Goal: Complete application form: Complete application form

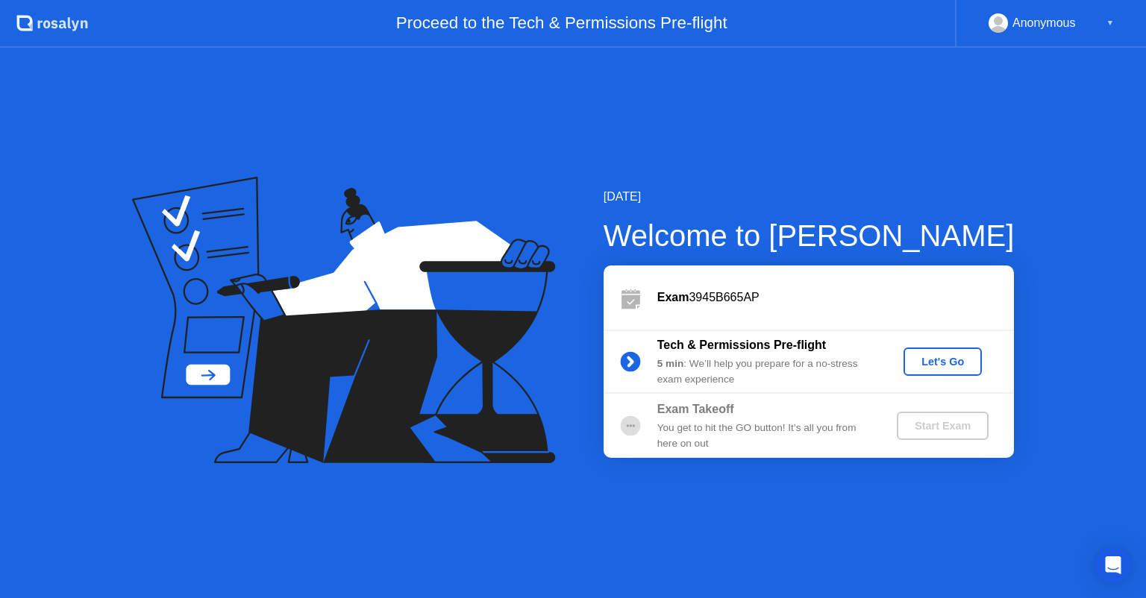
click at [931, 367] on div "Let's Go" at bounding box center [942, 362] width 66 height 12
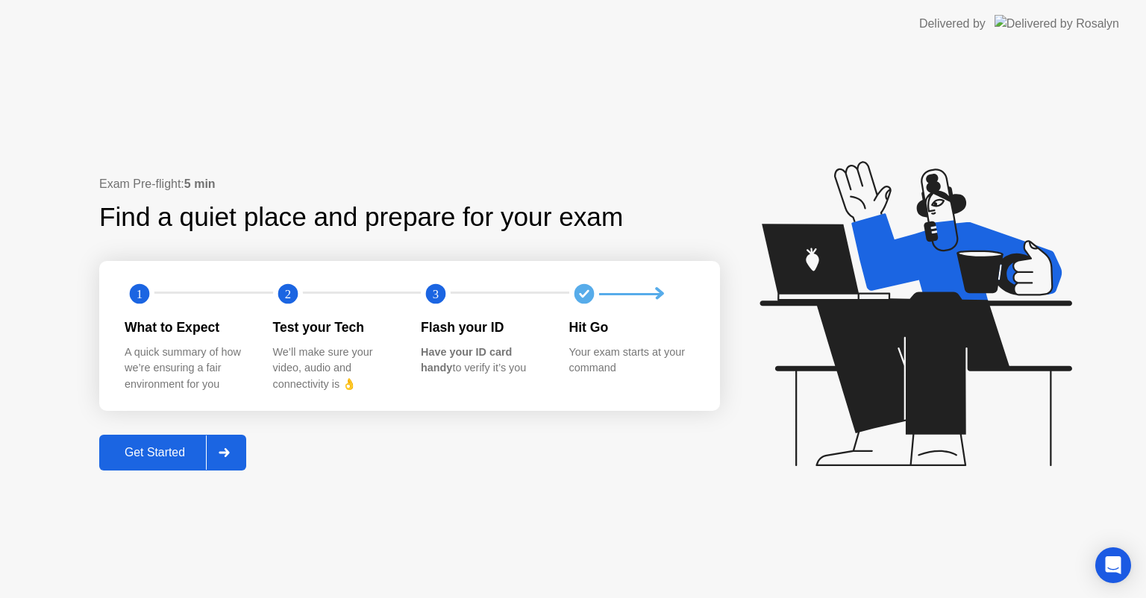
click at [172, 453] on div "Get Started" at bounding box center [155, 452] width 102 height 13
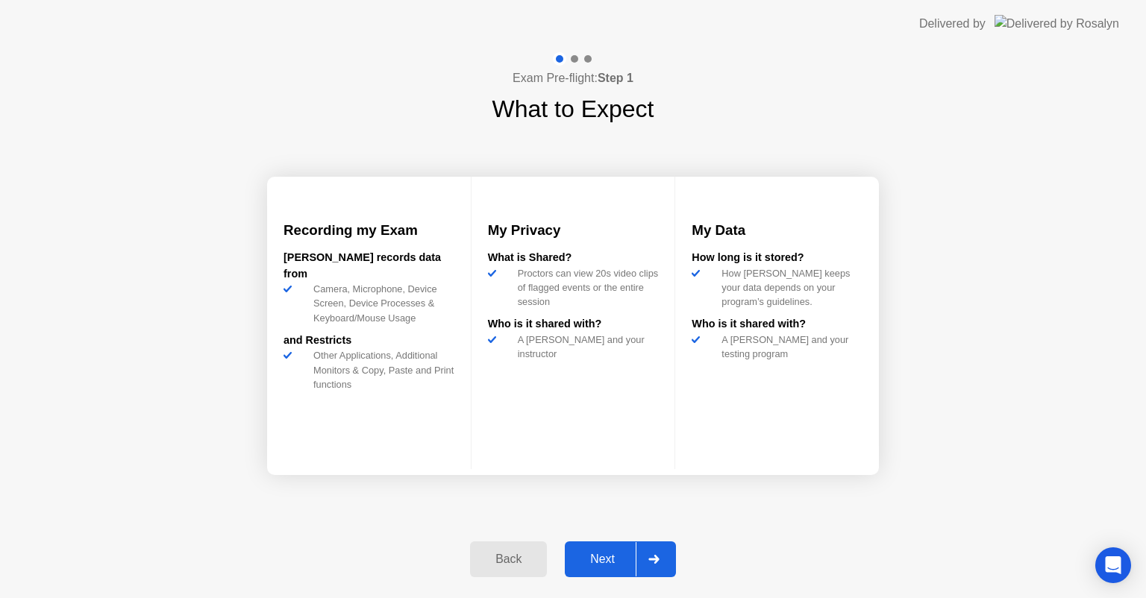
click at [595, 553] on div "Next" at bounding box center [602, 559] width 66 height 13
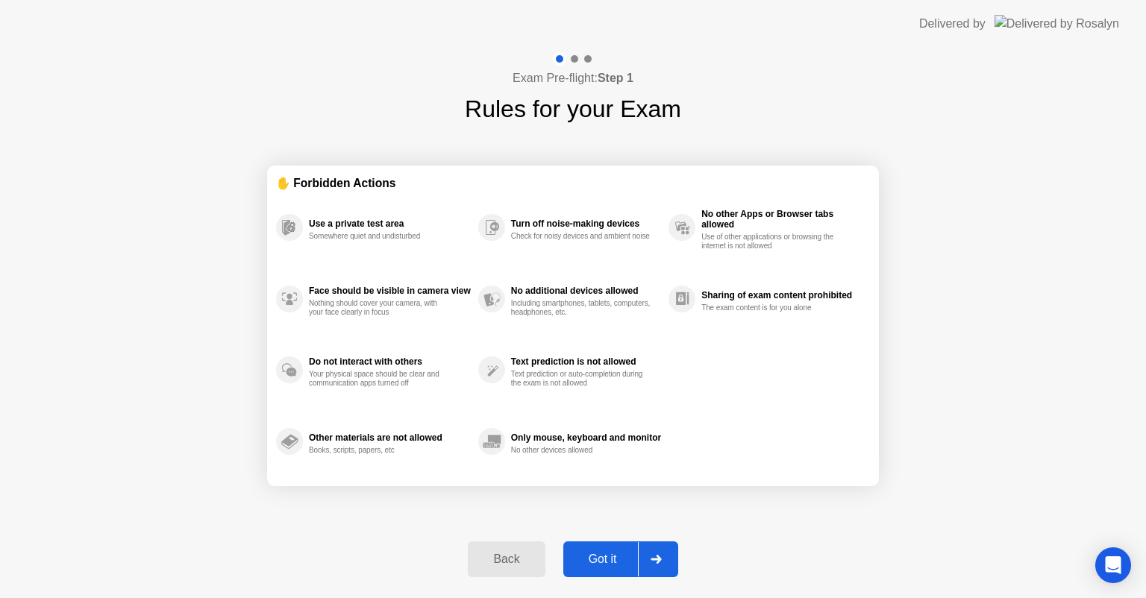
click at [598, 553] on div "Got it" at bounding box center [603, 559] width 70 height 13
select select "**********"
select select "*******"
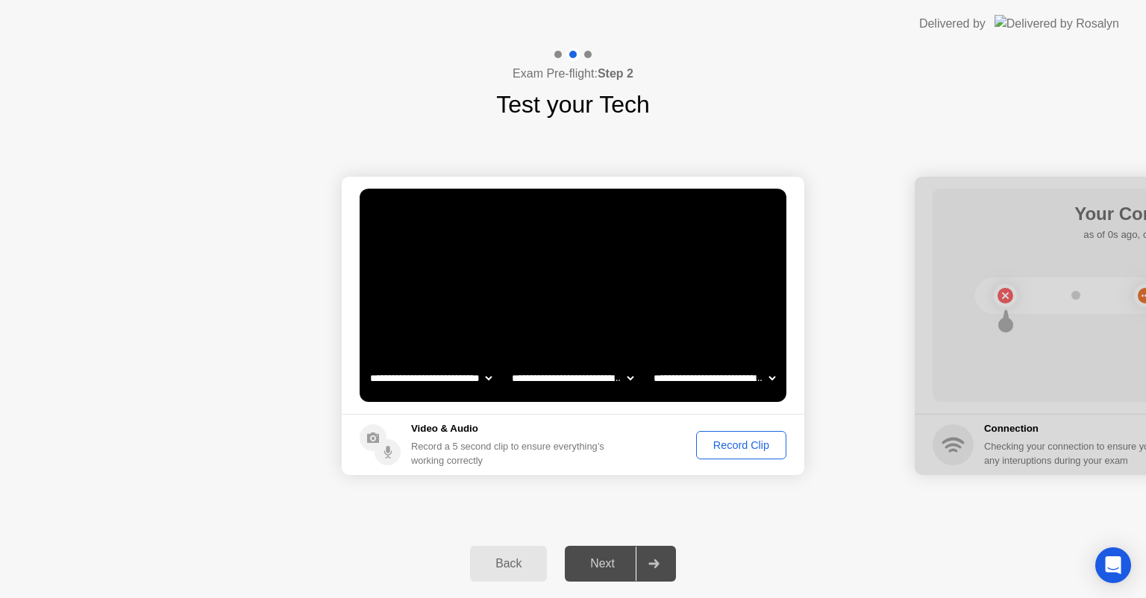
click at [725, 444] on div "Record Clip" at bounding box center [741, 445] width 80 height 12
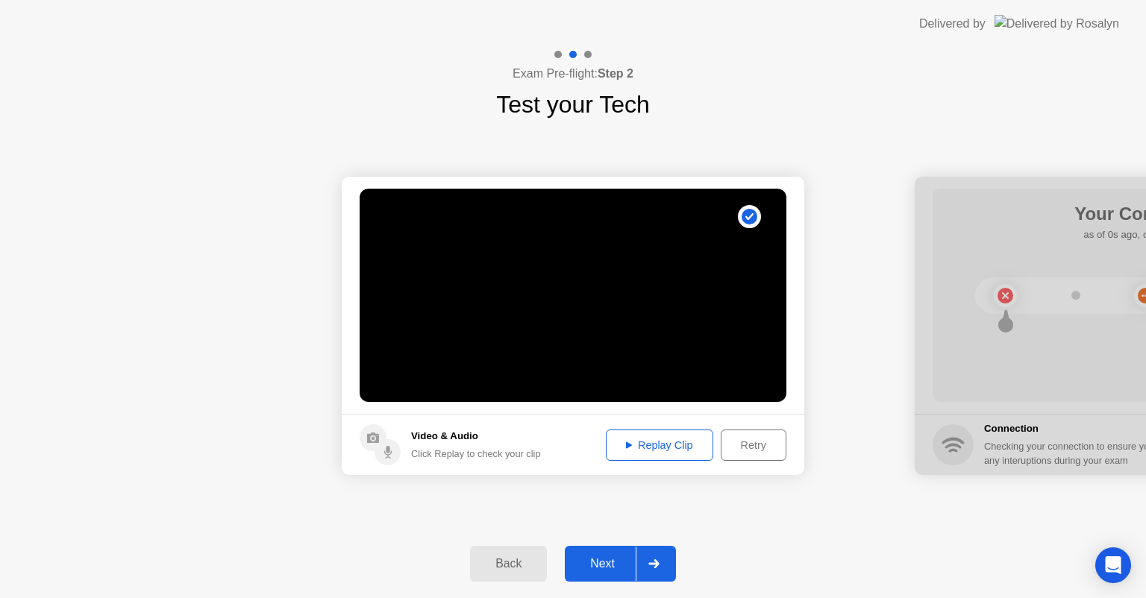
click at [606, 564] on div "Next" at bounding box center [602, 563] width 66 height 13
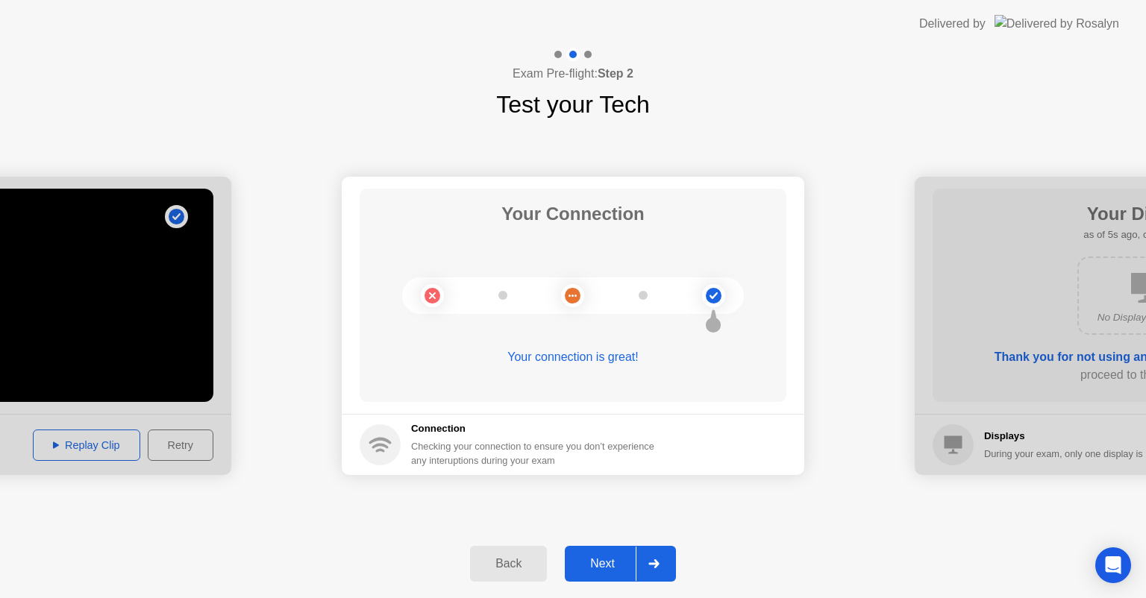
click at [599, 561] on div "Next" at bounding box center [602, 563] width 66 height 13
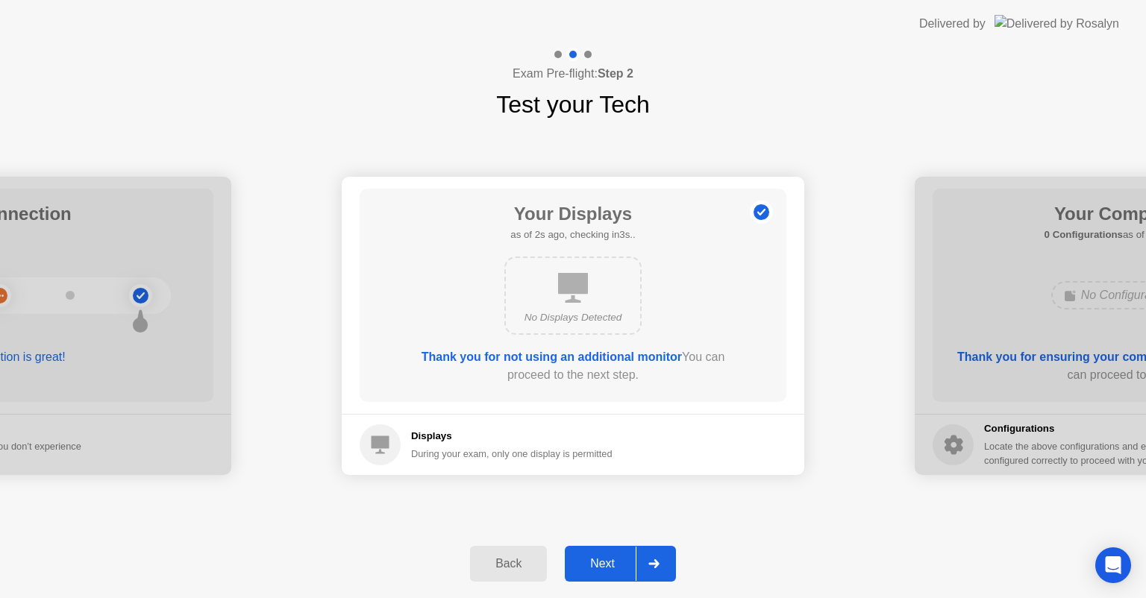
click at [597, 564] on div "Next" at bounding box center [602, 563] width 66 height 13
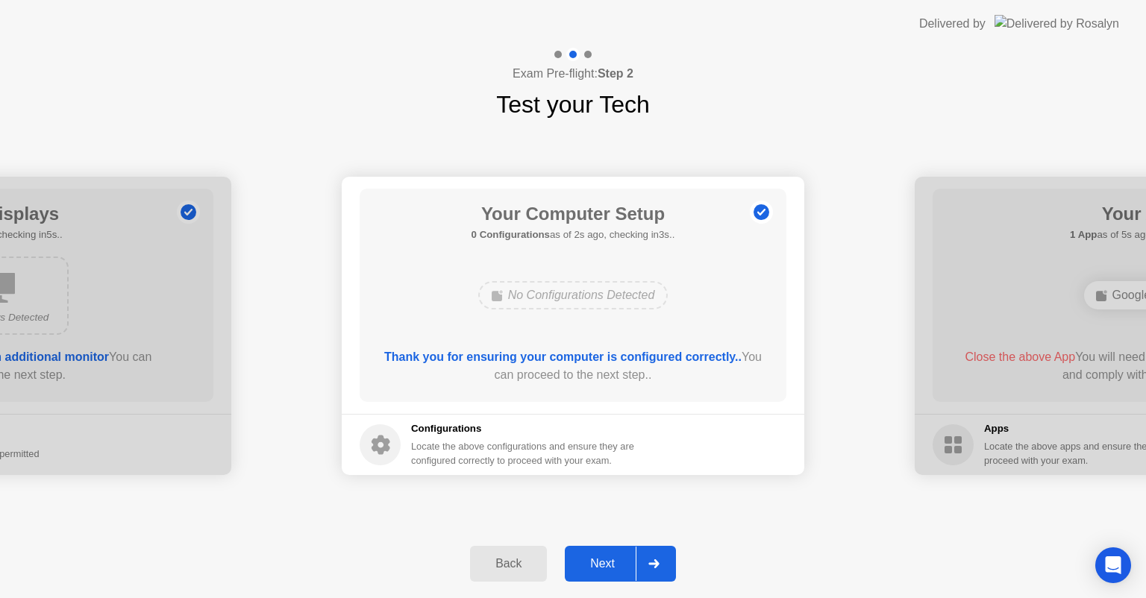
click at [603, 565] on div "Next" at bounding box center [602, 563] width 66 height 13
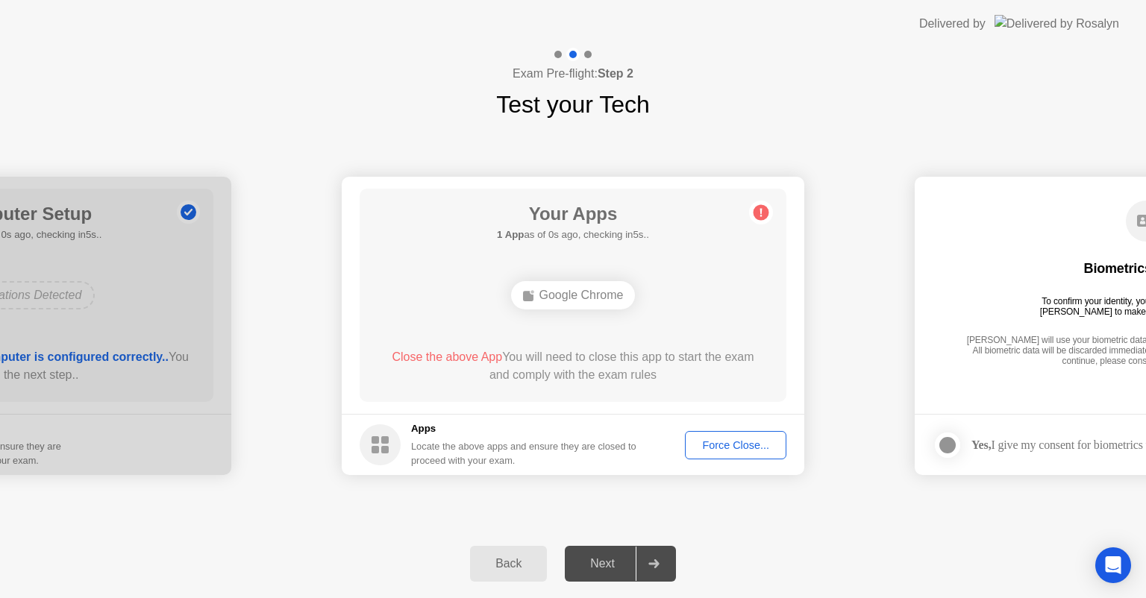
click at [720, 444] on div "Force Close..." at bounding box center [735, 445] width 91 height 12
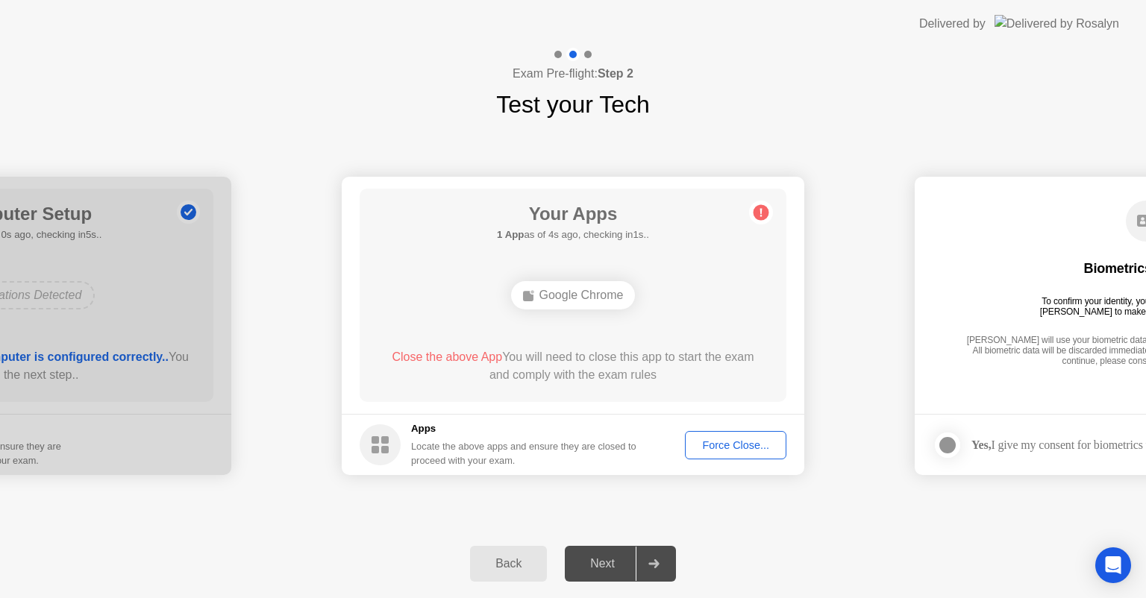
click at [742, 447] on div "Force Close..." at bounding box center [735, 445] width 91 height 12
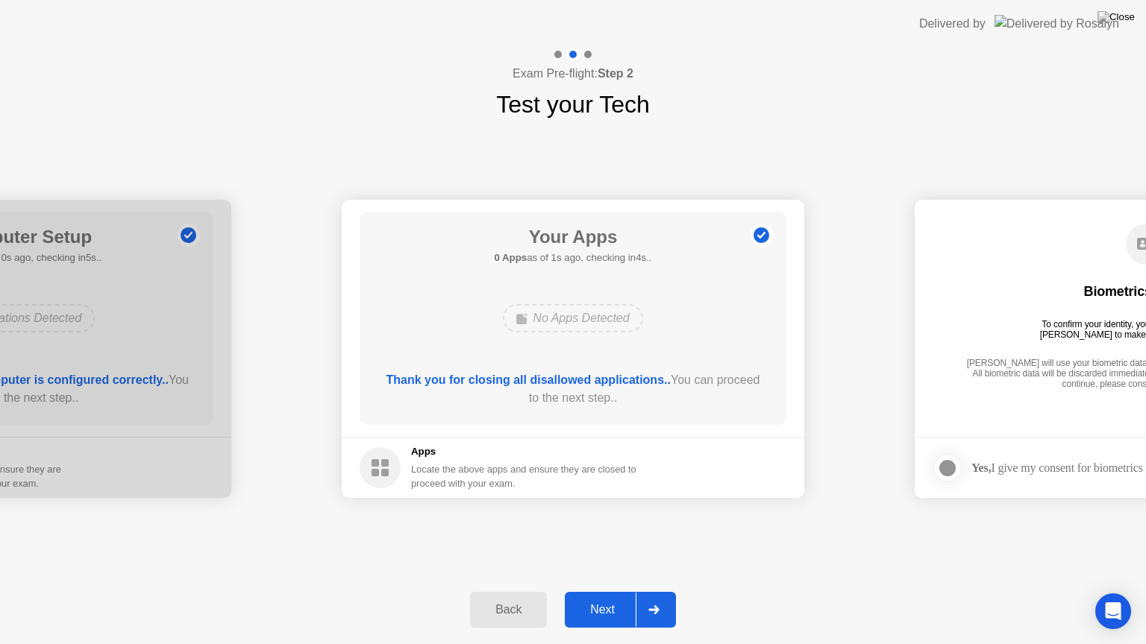
click at [602, 597] on div "Next" at bounding box center [602, 609] width 66 height 13
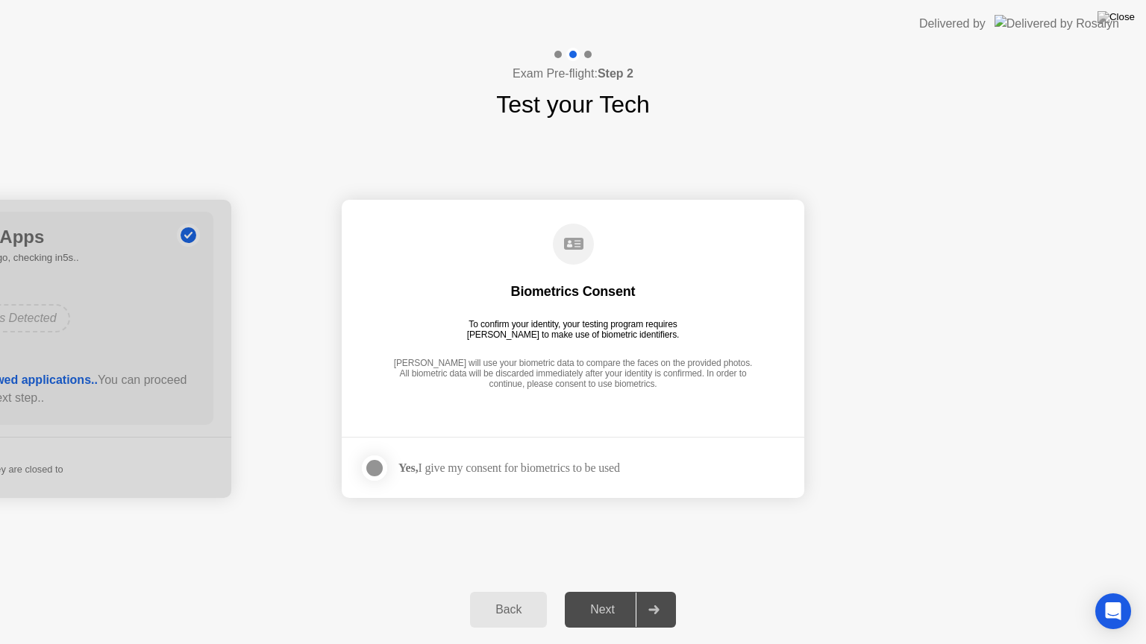
click at [418, 471] on strong "Yes," at bounding box center [407, 468] width 19 height 13
click at [386, 468] on label at bounding box center [378, 468] width 39 height 30
click at [597, 597] on div "Next" at bounding box center [602, 609] width 66 height 13
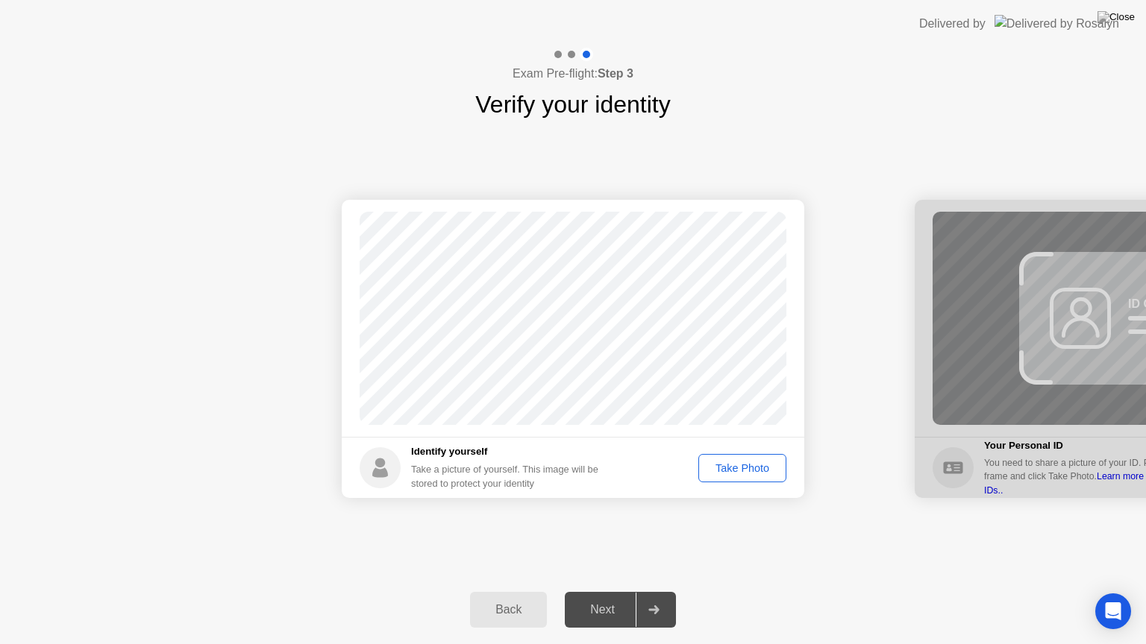
click at [739, 470] on div "Take Photo" at bounding box center [742, 468] width 78 height 12
click at [614, 597] on div "Next" at bounding box center [602, 609] width 66 height 13
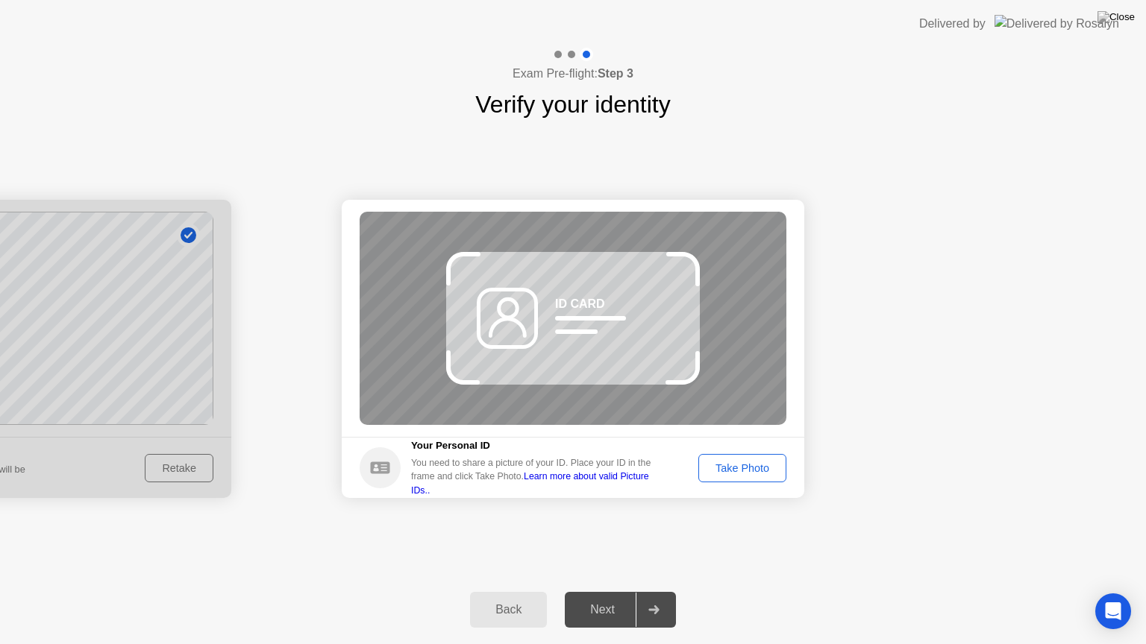
click at [741, 468] on div "Take Photo" at bounding box center [742, 468] width 78 height 12
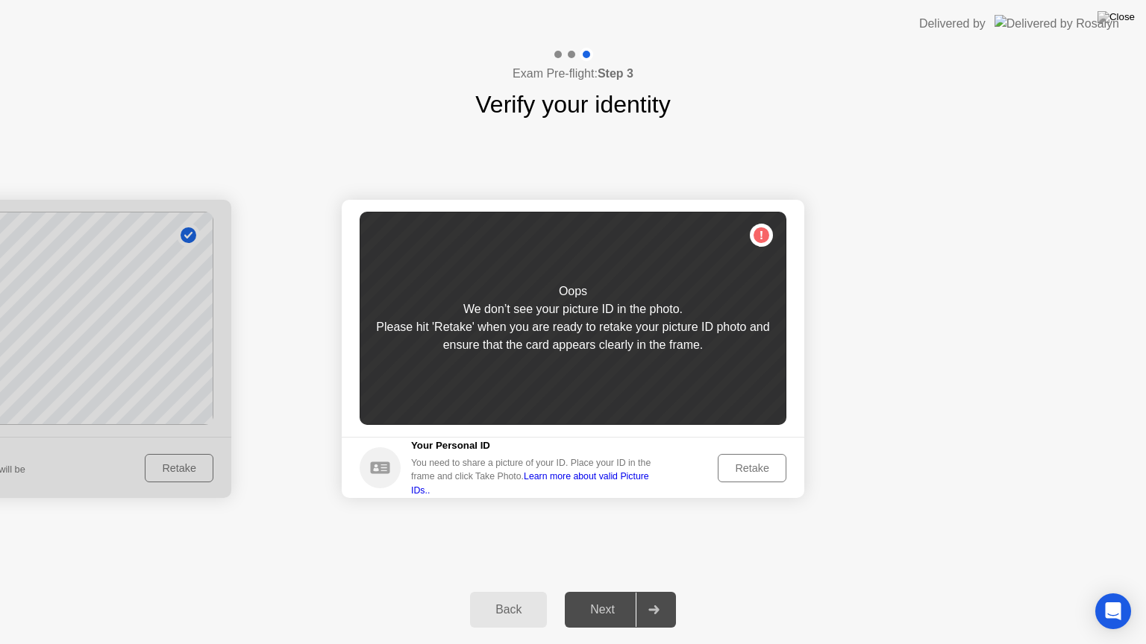
click at [747, 465] on div "Retake" at bounding box center [752, 468] width 58 height 12
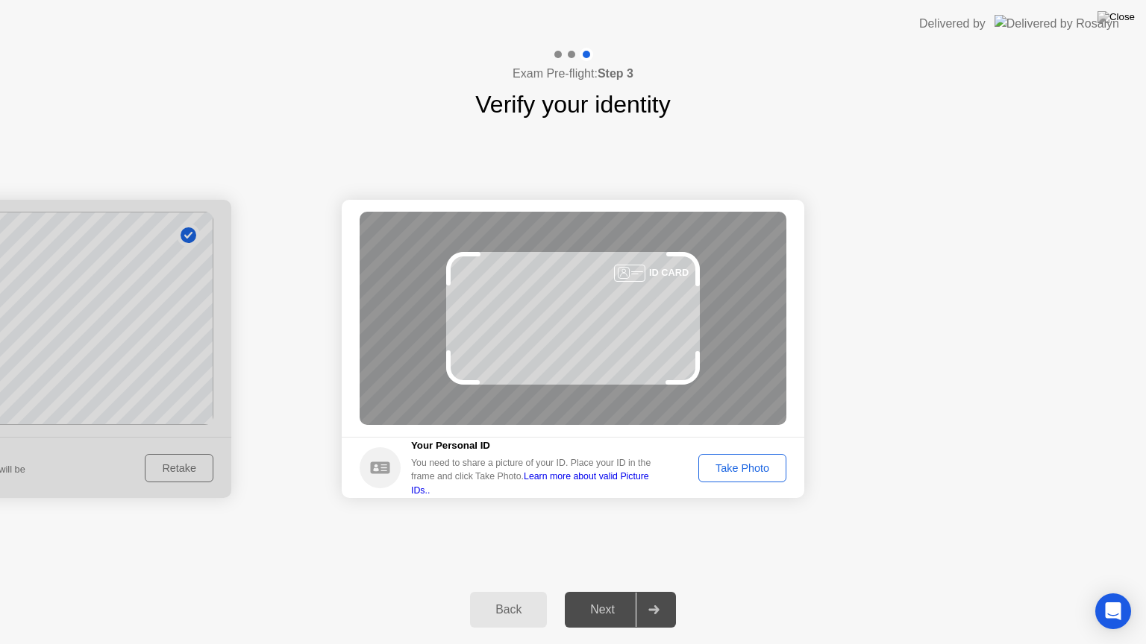
click at [737, 468] on div "Take Photo" at bounding box center [742, 468] width 78 height 12
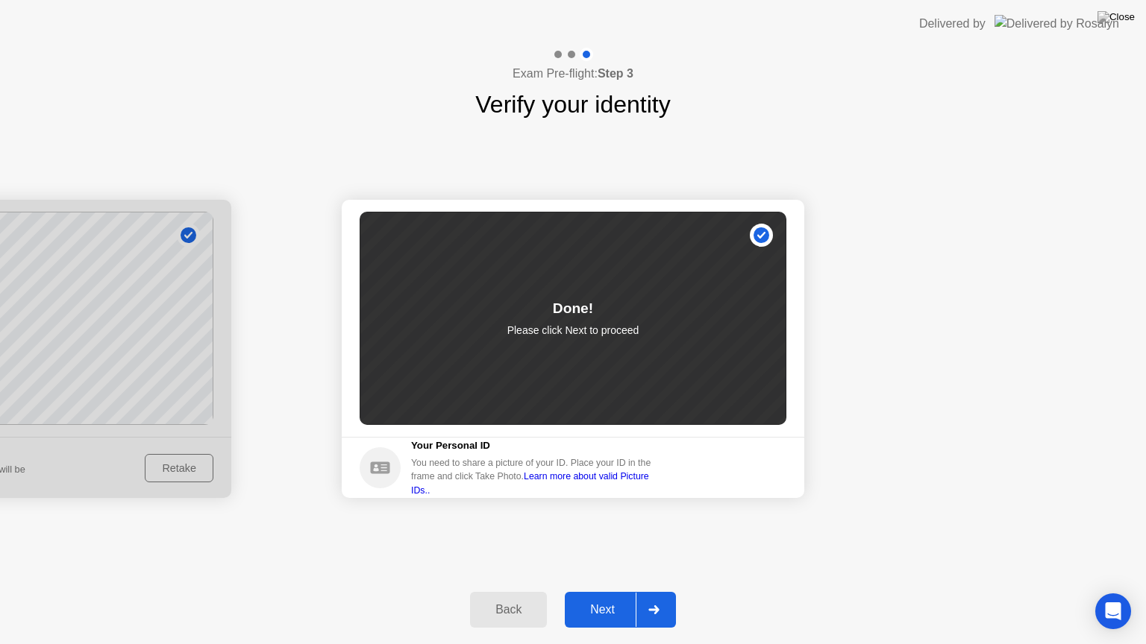
click at [598, 597] on div "Next" at bounding box center [602, 609] width 66 height 13
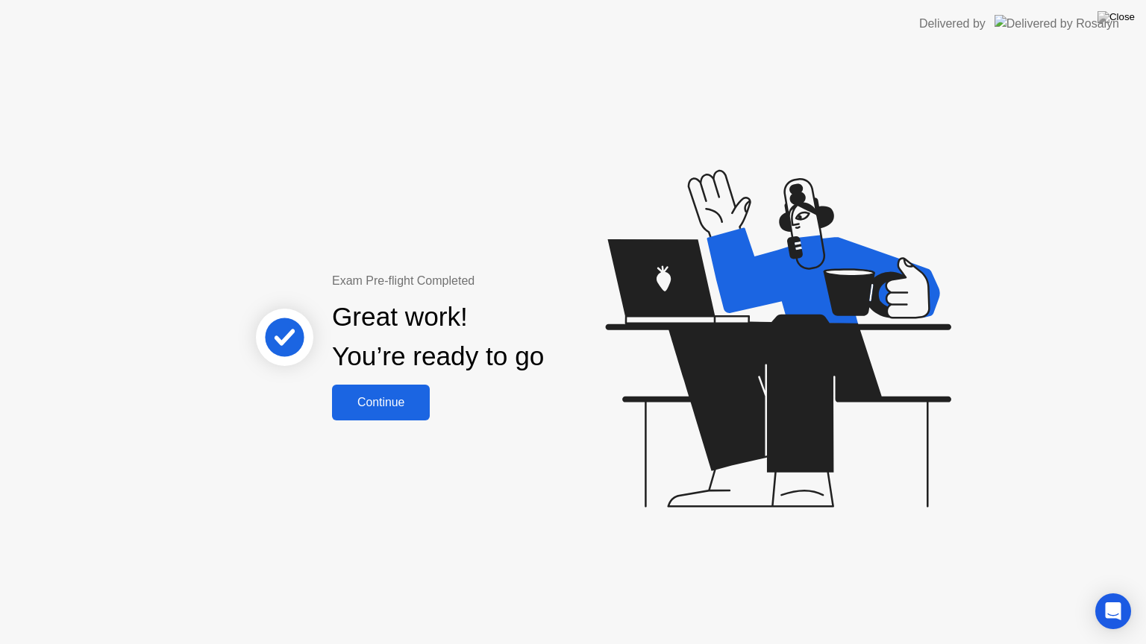
click at [373, 397] on div "Continue" at bounding box center [380, 402] width 89 height 13
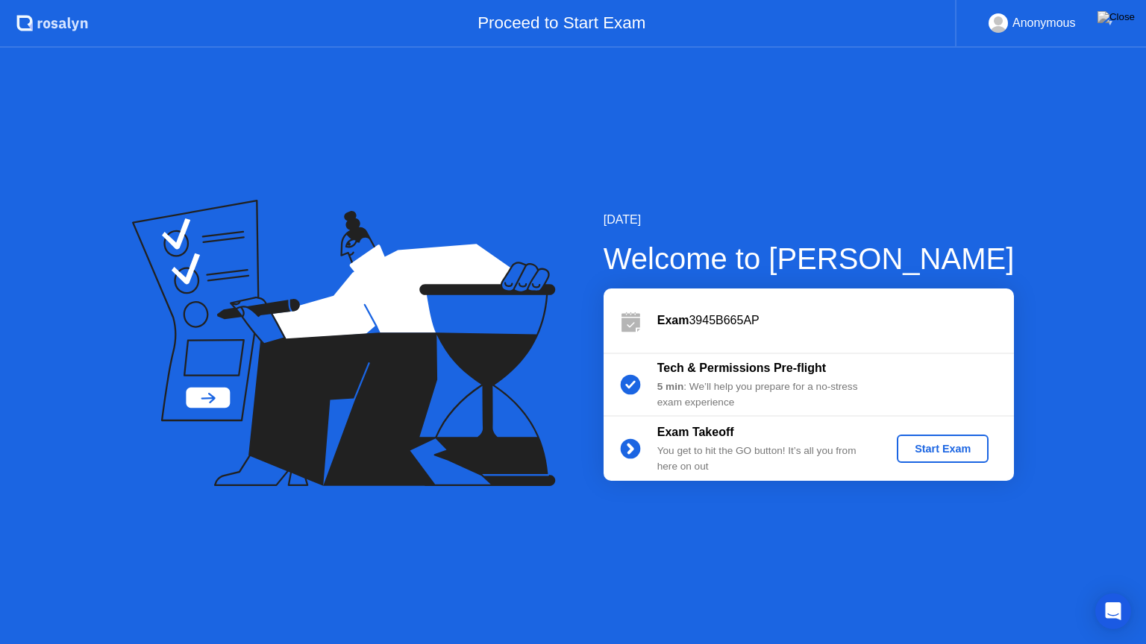
click at [957, 448] on div "Start Exam" at bounding box center [942, 449] width 80 height 12
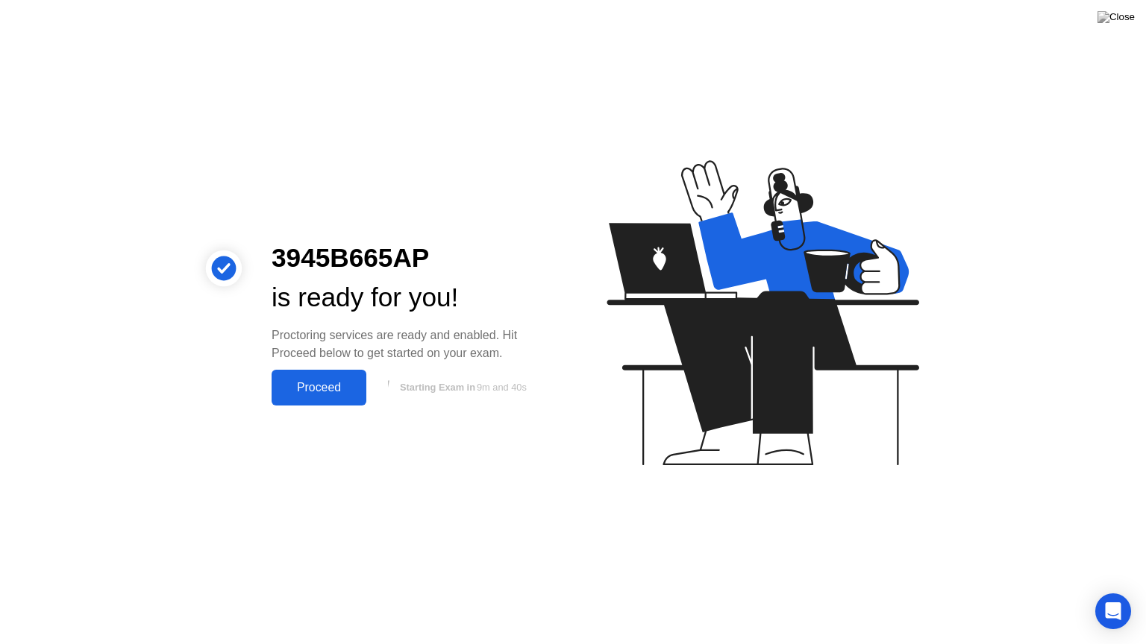
click at [331, 388] on div "Proceed" at bounding box center [319, 387] width 86 height 13
